Goal: Task Accomplishment & Management: Manage account settings

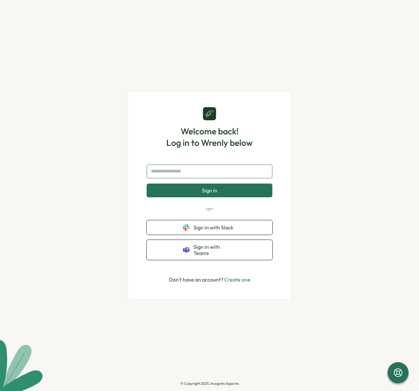
click at [216, 174] on input "text" at bounding box center [210, 171] width 126 height 14
click at [205, 165] on div "Welcome back! Log in to Wrenly below Sign in -or- Sign in with Slack Sign in wi…" at bounding box center [210, 195] width 132 height 177
click at [204, 172] on input "text" at bounding box center [210, 171] width 126 height 14
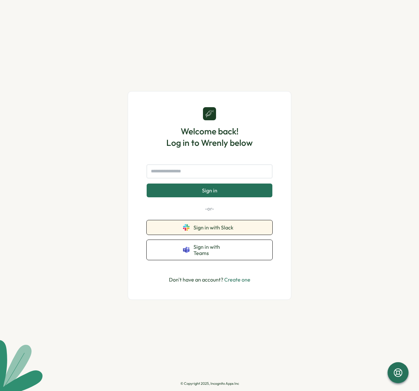
click at [226, 227] on span "Sign in with Slack" at bounding box center [215, 227] width 43 height 6
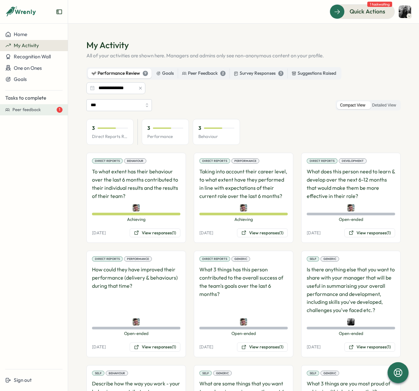
click at [44, 112] on div "Peer feedback 1" at bounding box center [37, 110] width 50 height 6
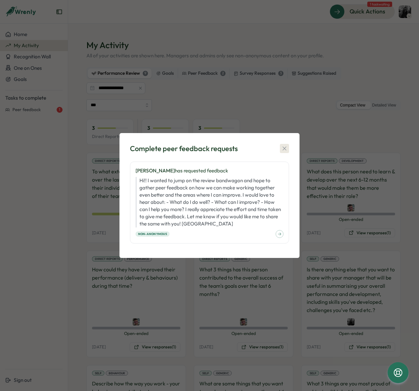
click at [280, 147] on button "button" at bounding box center [284, 148] width 9 height 9
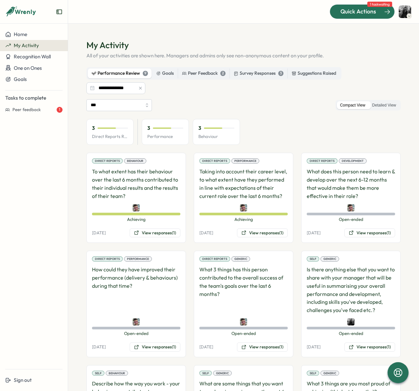
click at [380, 12] on div "Quick Actions" at bounding box center [358, 11] width 59 height 9
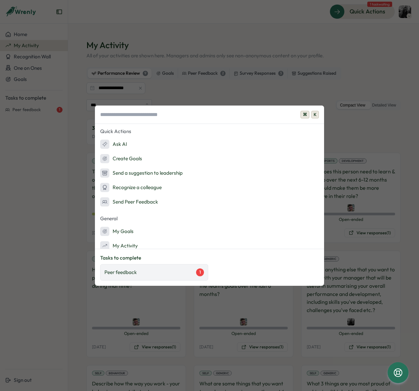
click at [157, 273] on div "Peer feedback 1" at bounding box center [155, 272] width 100 height 8
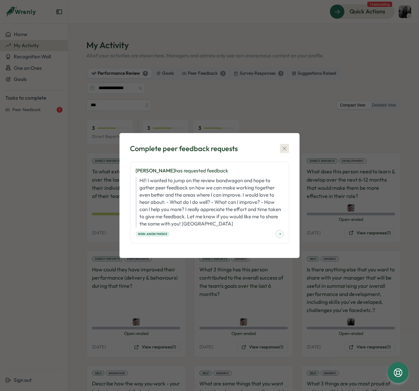
click at [284, 145] on icon "button" at bounding box center [284, 148] width 7 height 7
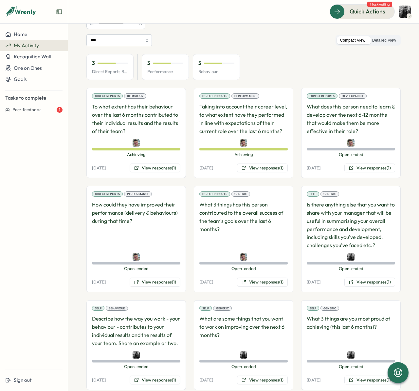
scroll to position [80, 0]
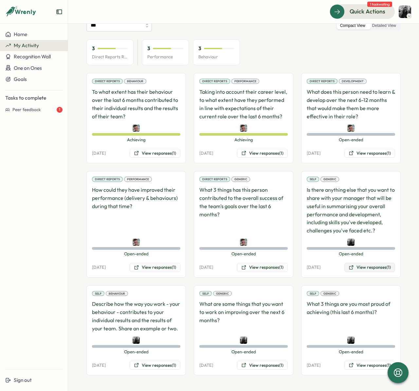
click at [358, 268] on button "View responses (1)" at bounding box center [370, 267] width 51 height 9
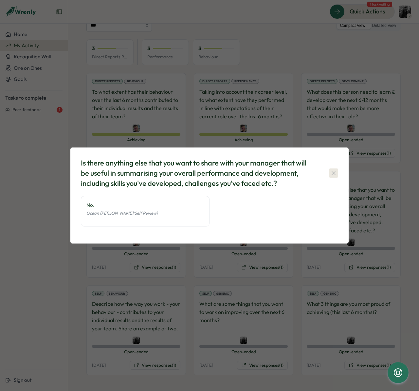
click at [335, 173] on icon "button" at bounding box center [334, 173] width 7 height 7
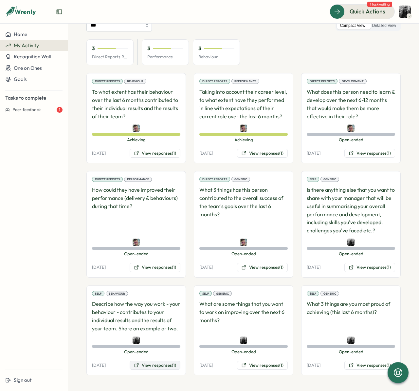
click at [132, 364] on button "View responses (1)" at bounding box center [155, 365] width 51 height 9
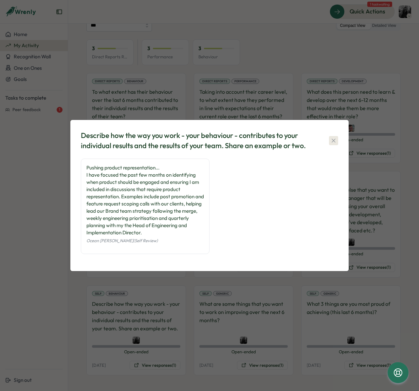
click at [334, 141] on icon "button" at bounding box center [334, 141] width 4 height 4
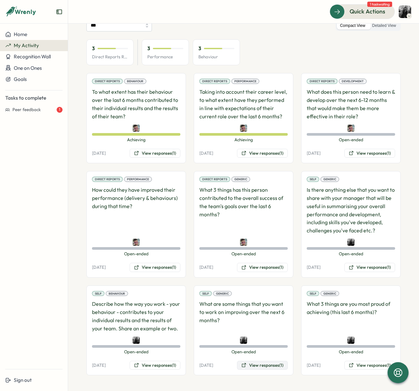
click at [270, 364] on button "View responses (1)" at bounding box center [262, 365] width 51 height 9
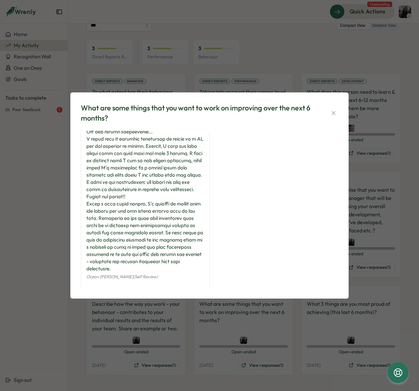
scroll to position [110, 0]
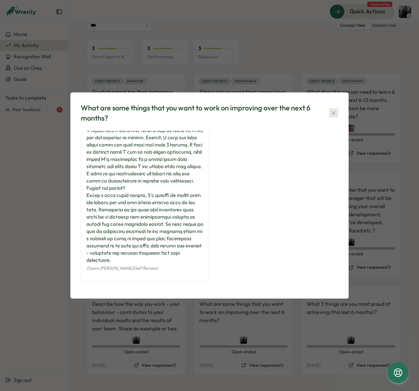
click at [334, 110] on icon "button" at bounding box center [334, 113] width 7 height 7
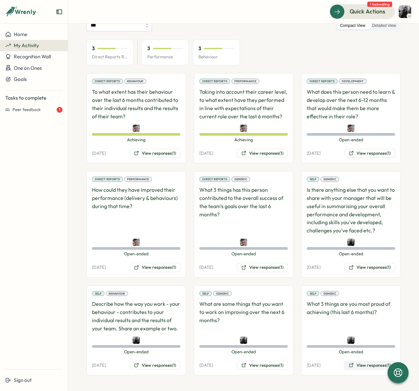
click at [353, 366] on button "View responses (1)" at bounding box center [370, 365] width 51 height 9
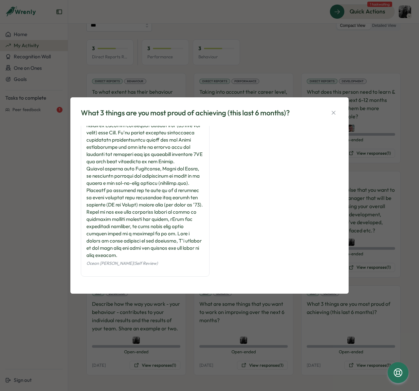
scroll to position [168, 0]
click at [333, 110] on icon "button" at bounding box center [334, 112] width 7 height 7
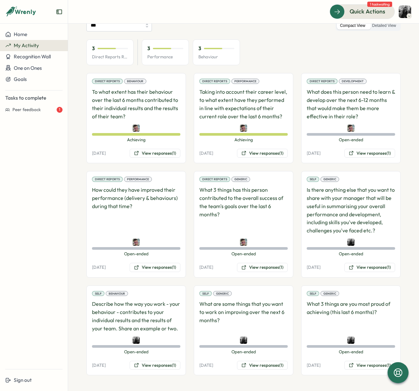
scroll to position [0, 0]
